Goal: Task Accomplishment & Management: Complete application form

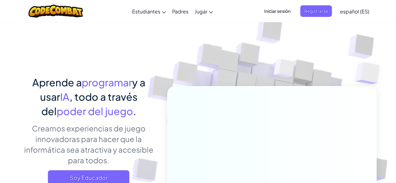
click at [227, 32] on img at bounding box center [268, 138] width 348 height 348
click at [279, 8] on span "Iniciar sesión" at bounding box center [277, 11] width 34 height 12
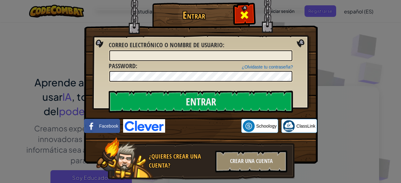
click at [242, 11] on span at bounding box center [244, 15] width 10 height 10
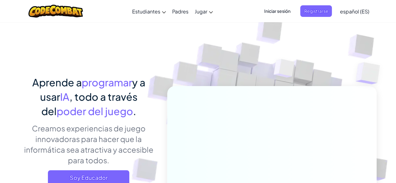
click at [286, 15] on span "Iniciar sesión" at bounding box center [277, 11] width 34 height 12
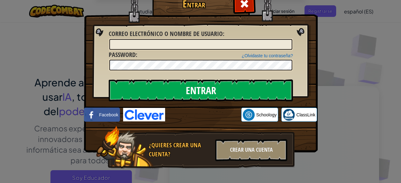
scroll to position [18, 0]
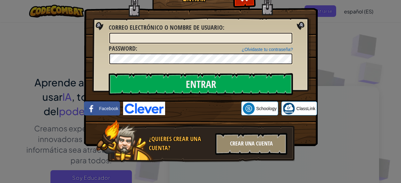
click at [251, 145] on div "Crear una cuenta" at bounding box center [251, 144] width 72 height 22
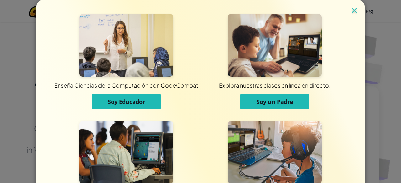
click at [350, 10] on img at bounding box center [354, 10] width 8 height 9
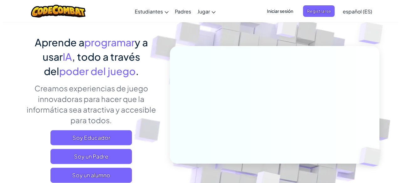
scroll to position [63, 0]
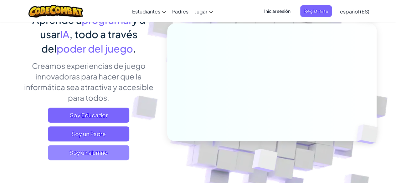
click at [104, 146] on span "Soy un alumno" at bounding box center [88, 152] width 81 height 15
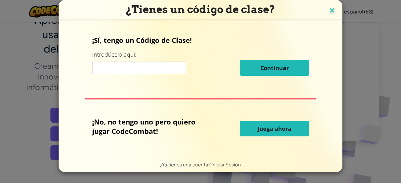
click at [328, 13] on img at bounding box center [332, 10] width 8 height 9
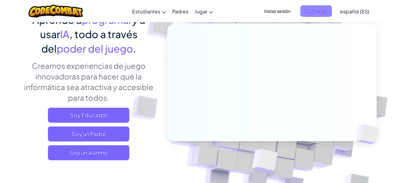
click at [313, 10] on span "Registrarse" at bounding box center [316, 11] width 32 height 12
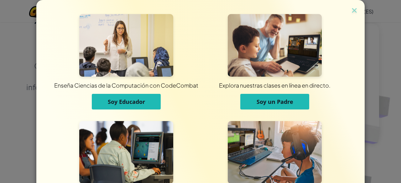
click at [346, 10] on div "Enseña Ciencias de la Computación con CodeCombat Soy Educador Explora nuestras …" at bounding box center [200, 111] width 297 height 223
click at [350, 10] on img at bounding box center [354, 10] width 8 height 9
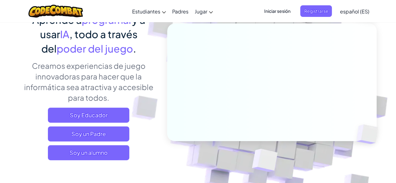
click at [270, 4] on div "Iniciar sesión Registrarse español (ES) English (US) English (UK) 简体中文 繁體中文 рус…" at bounding box center [314, 11] width 115 height 17
click at [276, 13] on span "Iniciar sesión" at bounding box center [277, 11] width 34 height 12
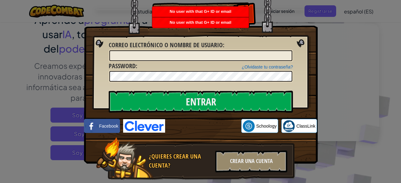
click at [219, 24] on span "No user with that G+ ID or email" at bounding box center [201, 22] width 62 height 5
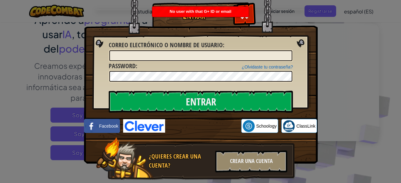
click at [239, 13] on div "No user with that G+ ID or email" at bounding box center [200, 12] width 96 height 10
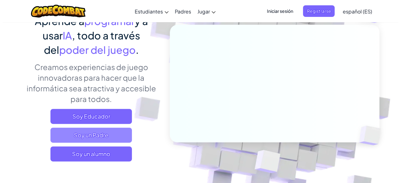
scroll to position [63, 0]
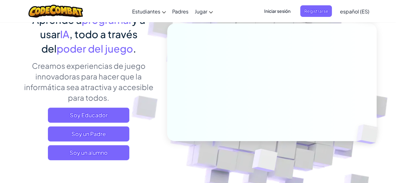
click at [288, 9] on span "Iniciar sesión" at bounding box center [277, 11] width 34 height 12
